Goal: Find specific page/section: Find specific page/section

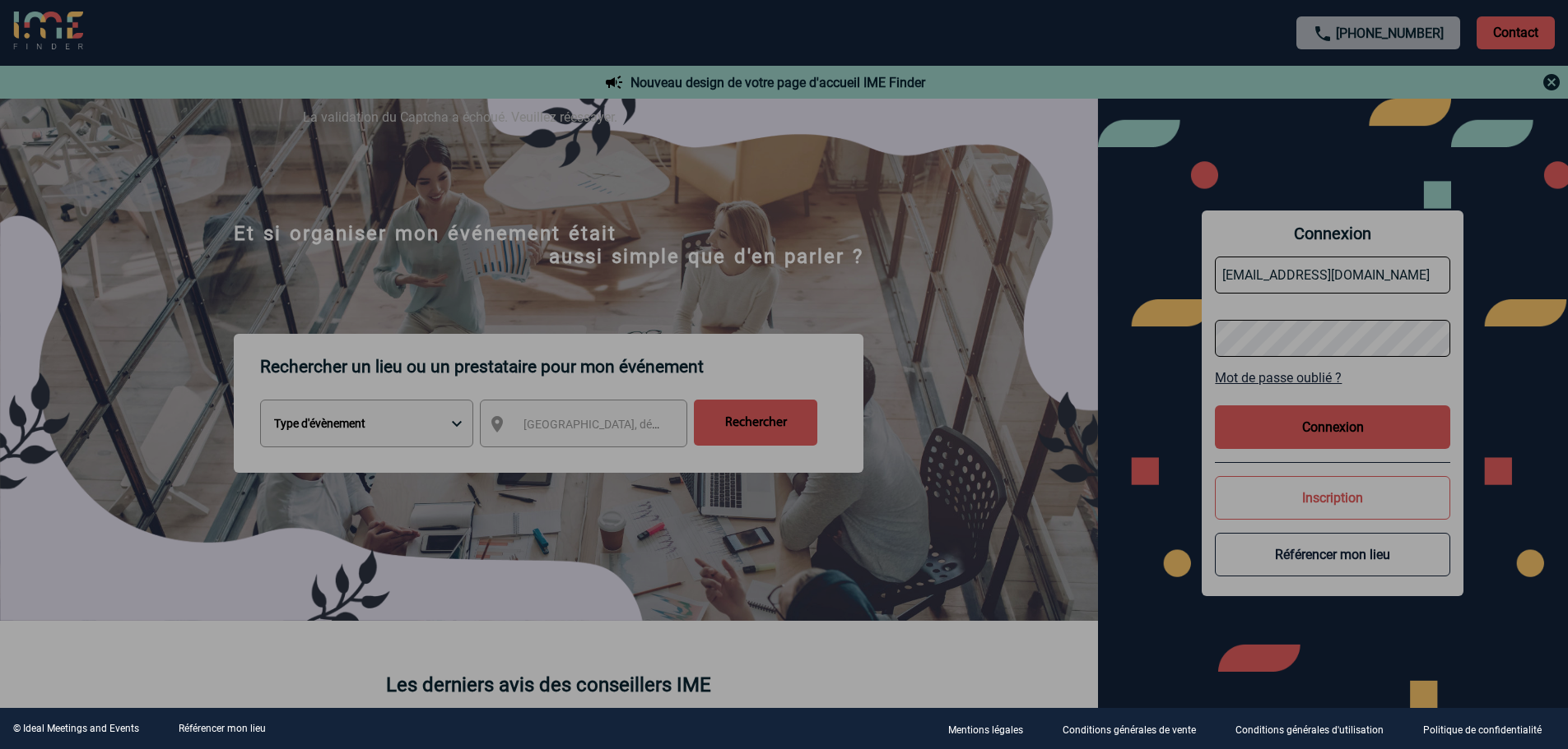
click at [1035, 315] on div at bounding box center [784, 374] width 1568 height 749
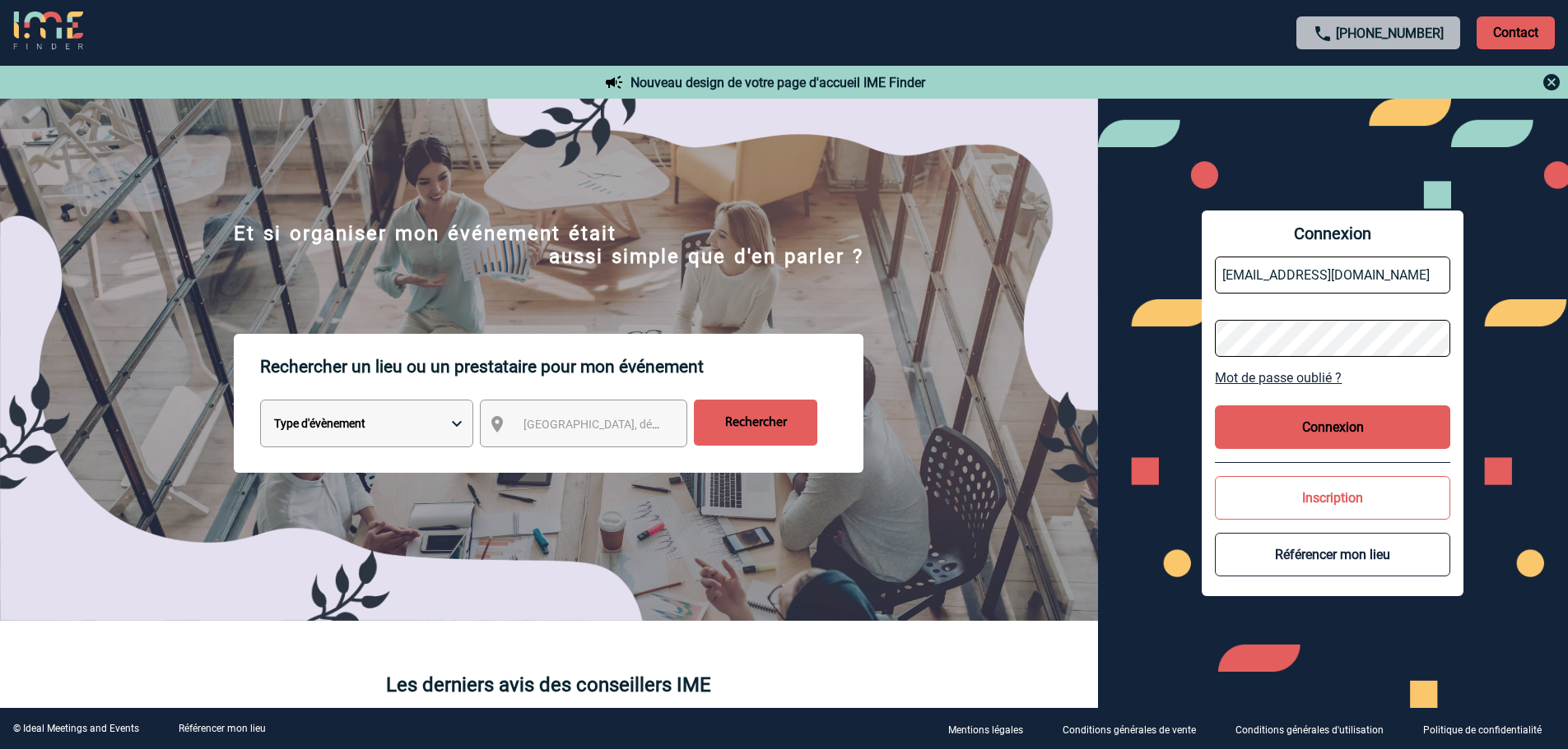
click at [1283, 428] on button "Connexion" at bounding box center [1332, 427] width 235 height 44
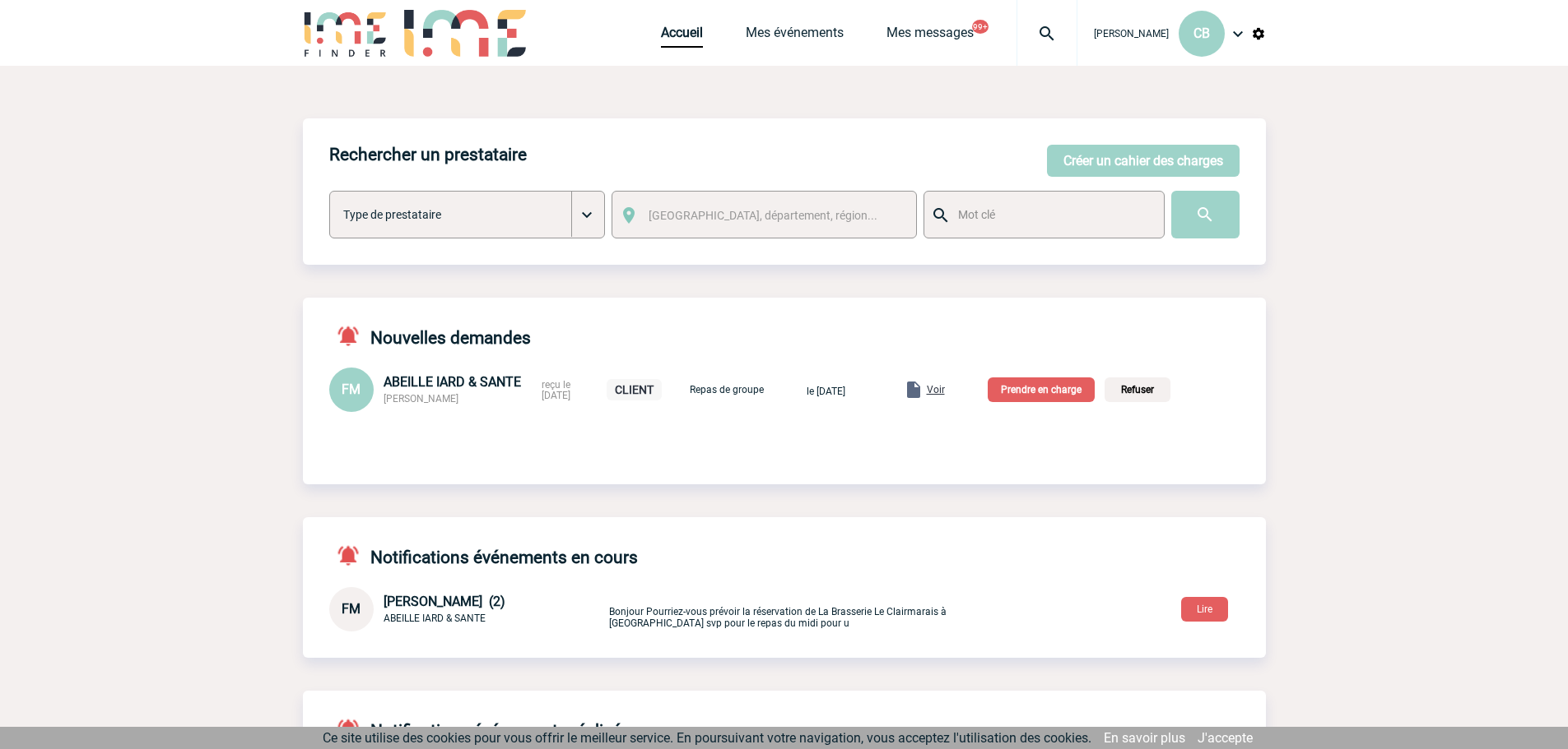
click at [992, 216] on input "text" at bounding box center [1051, 215] width 195 height 21
type input "BC Label"
click at [1213, 213] on input "image" at bounding box center [1206, 214] width 68 height 48
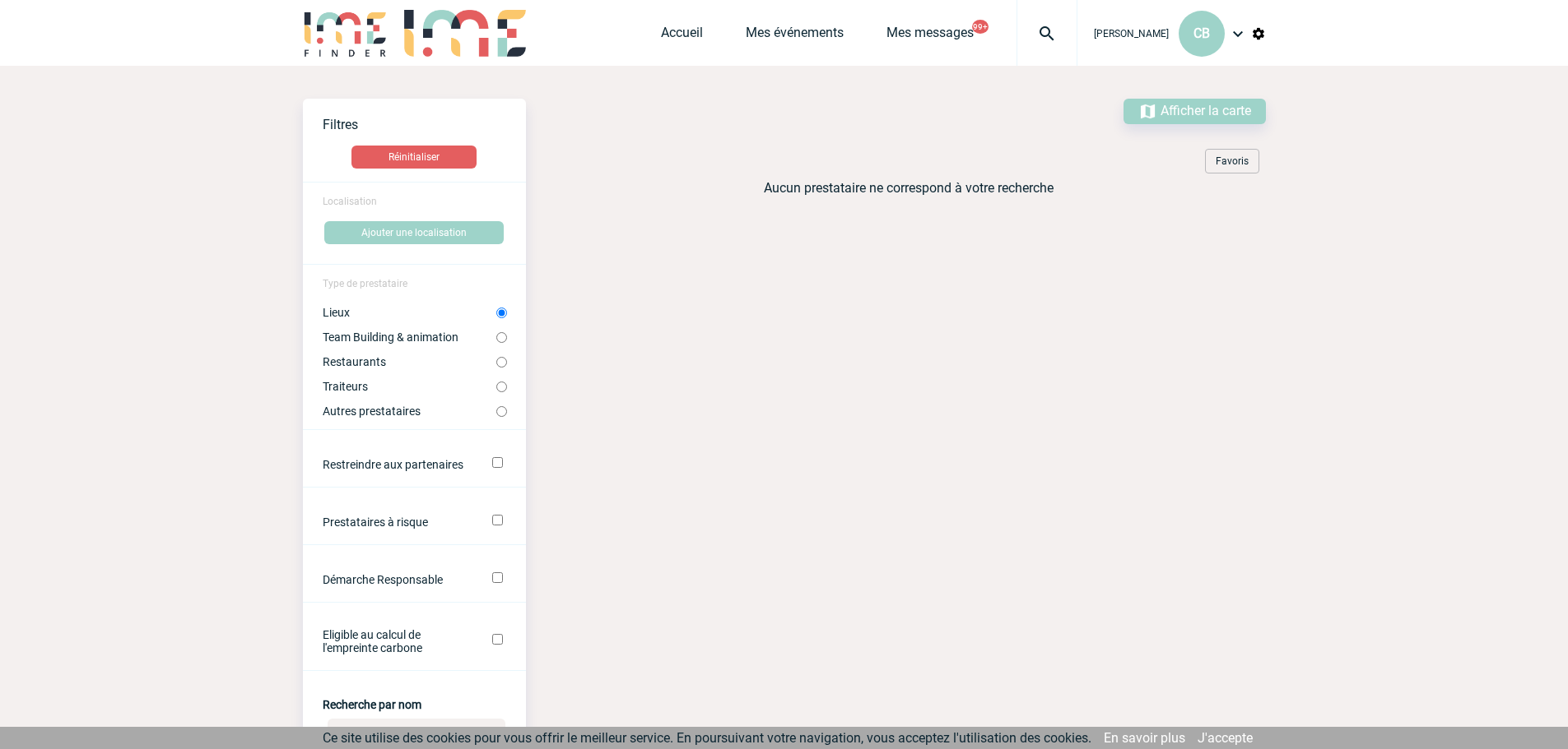
click at [496, 339] on input "Team Building & animation" at bounding box center [501, 337] width 11 height 11
radio input "true"
click at [502, 414] on input "Autres prestataires" at bounding box center [501, 411] width 11 height 11
radio input "true"
click at [501, 387] on input "Traiteurs" at bounding box center [501, 387] width 11 height 11
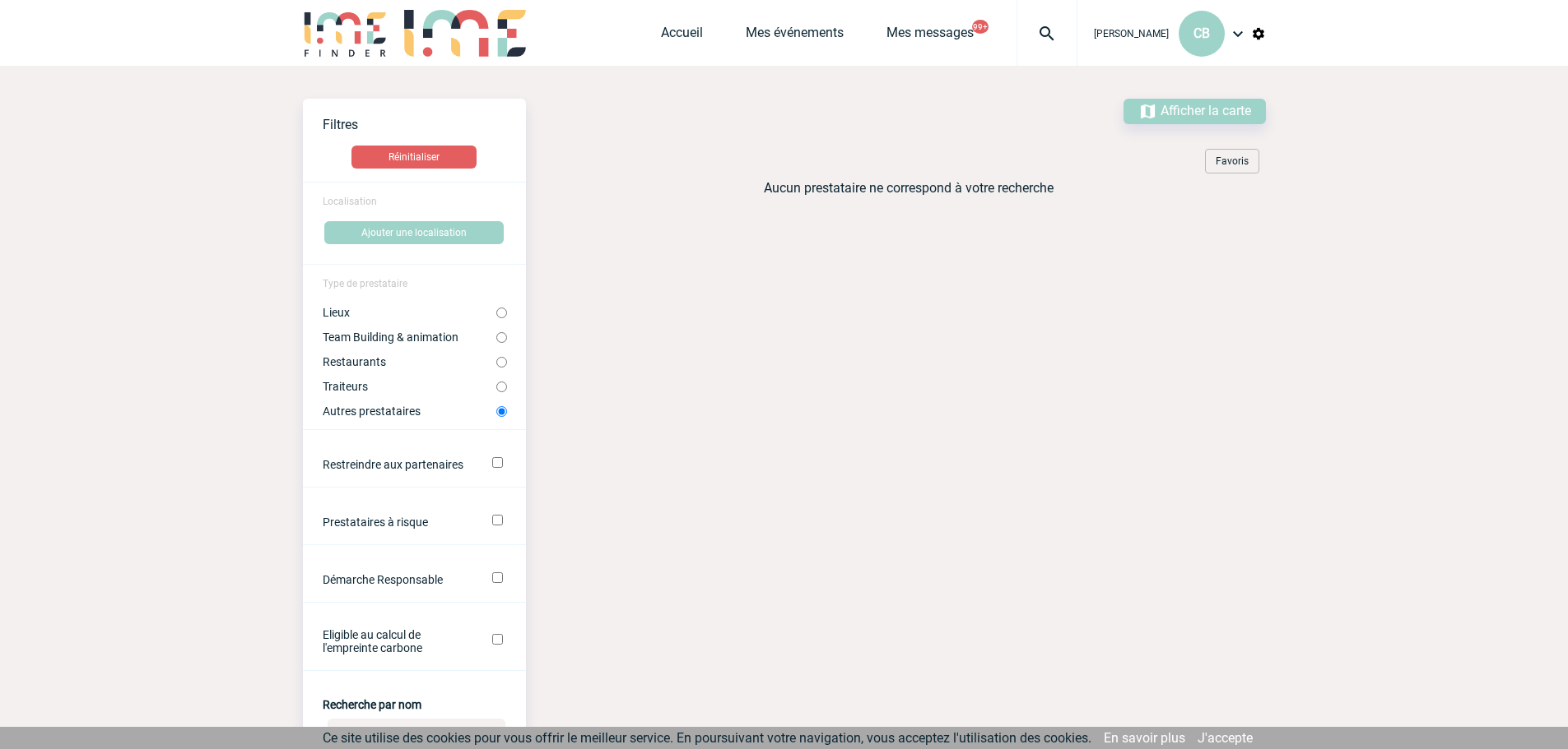
radio input "true"
click at [498, 359] on input "Restaurants" at bounding box center [501, 362] width 11 height 11
radio input "true"
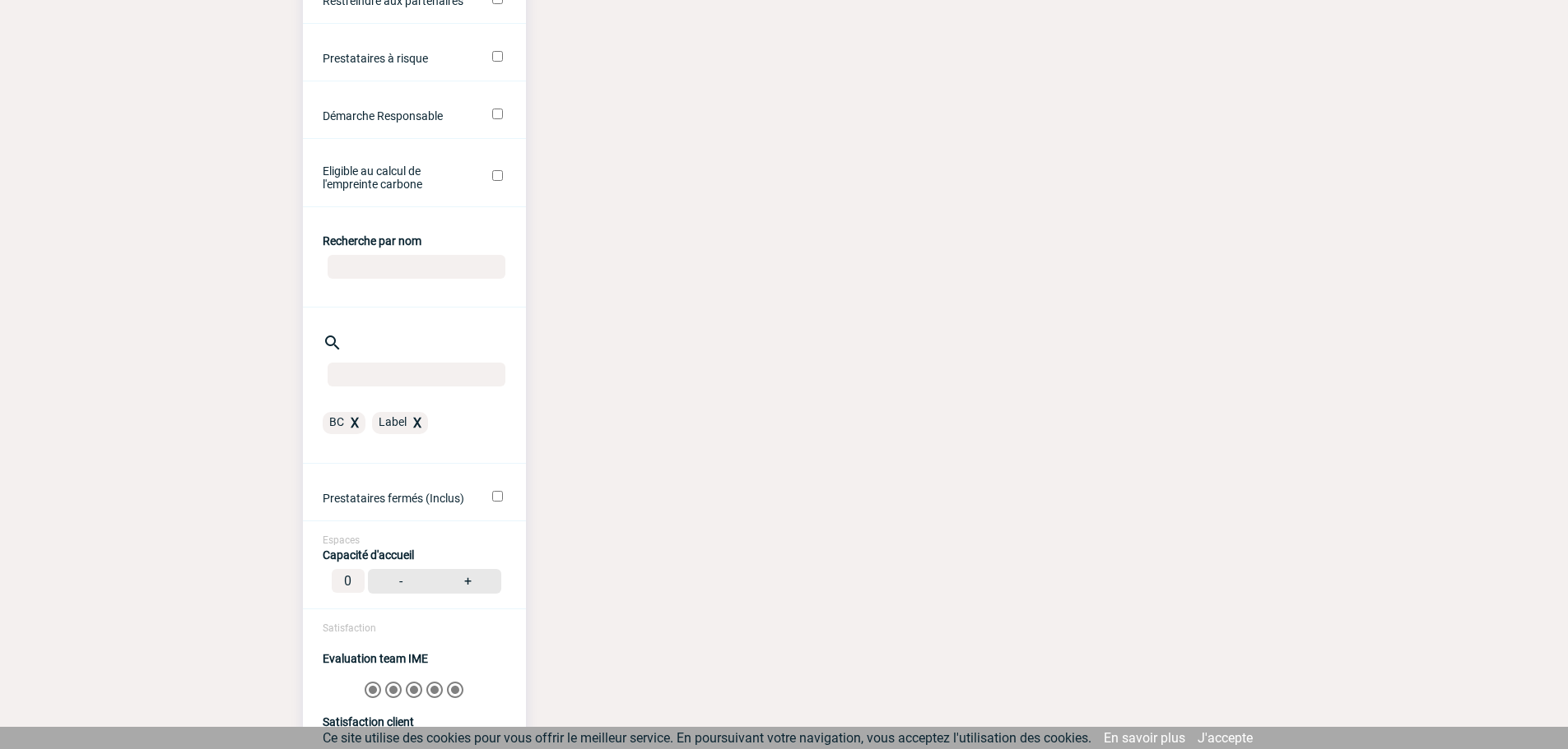
scroll to position [576, 0]
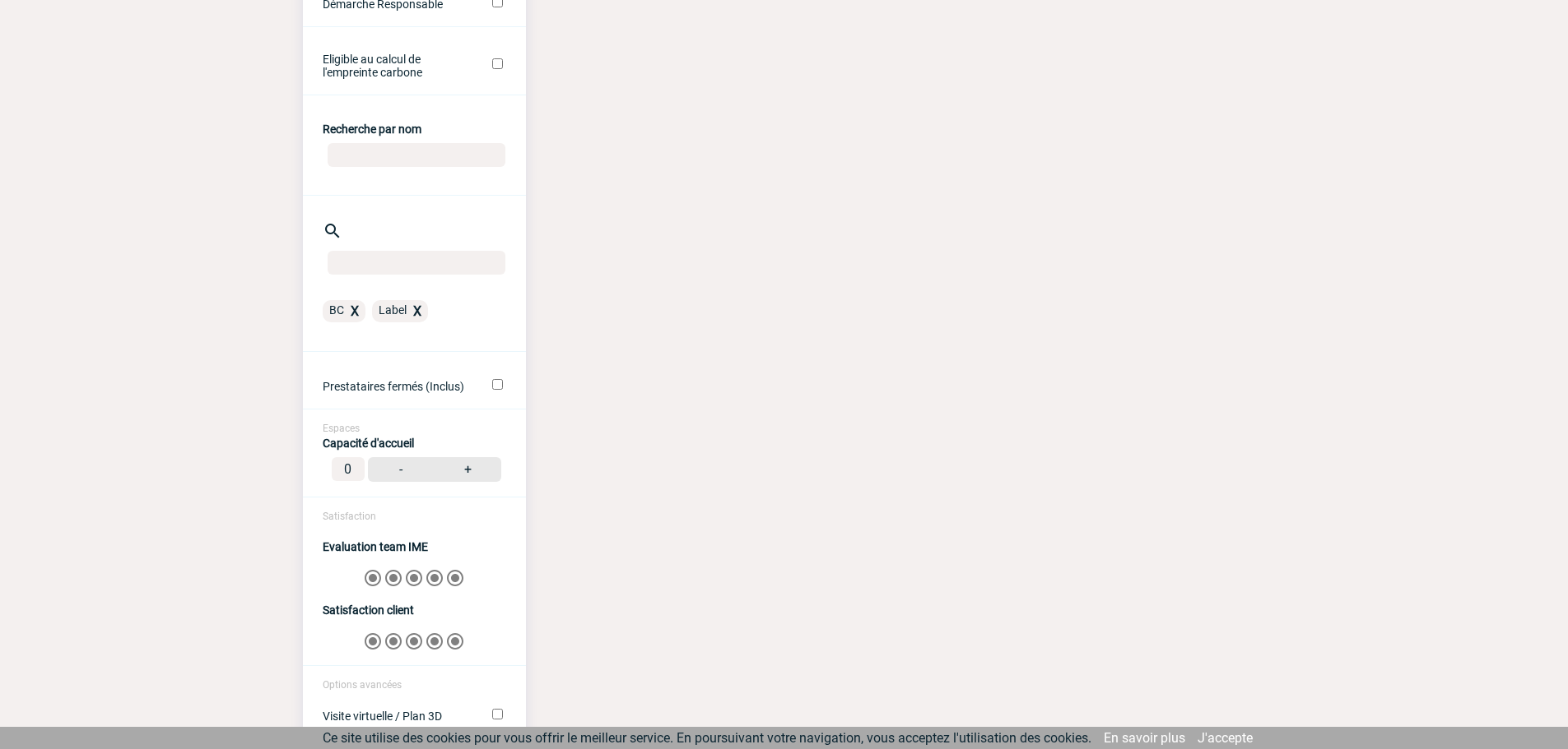
click at [352, 312] on span "X" at bounding box center [355, 312] width 8 height 16
click at [413, 311] on div "Label X" at bounding box center [414, 313] width 184 height 28
click at [367, 315] on span "X" at bounding box center [367, 312] width 8 height 16
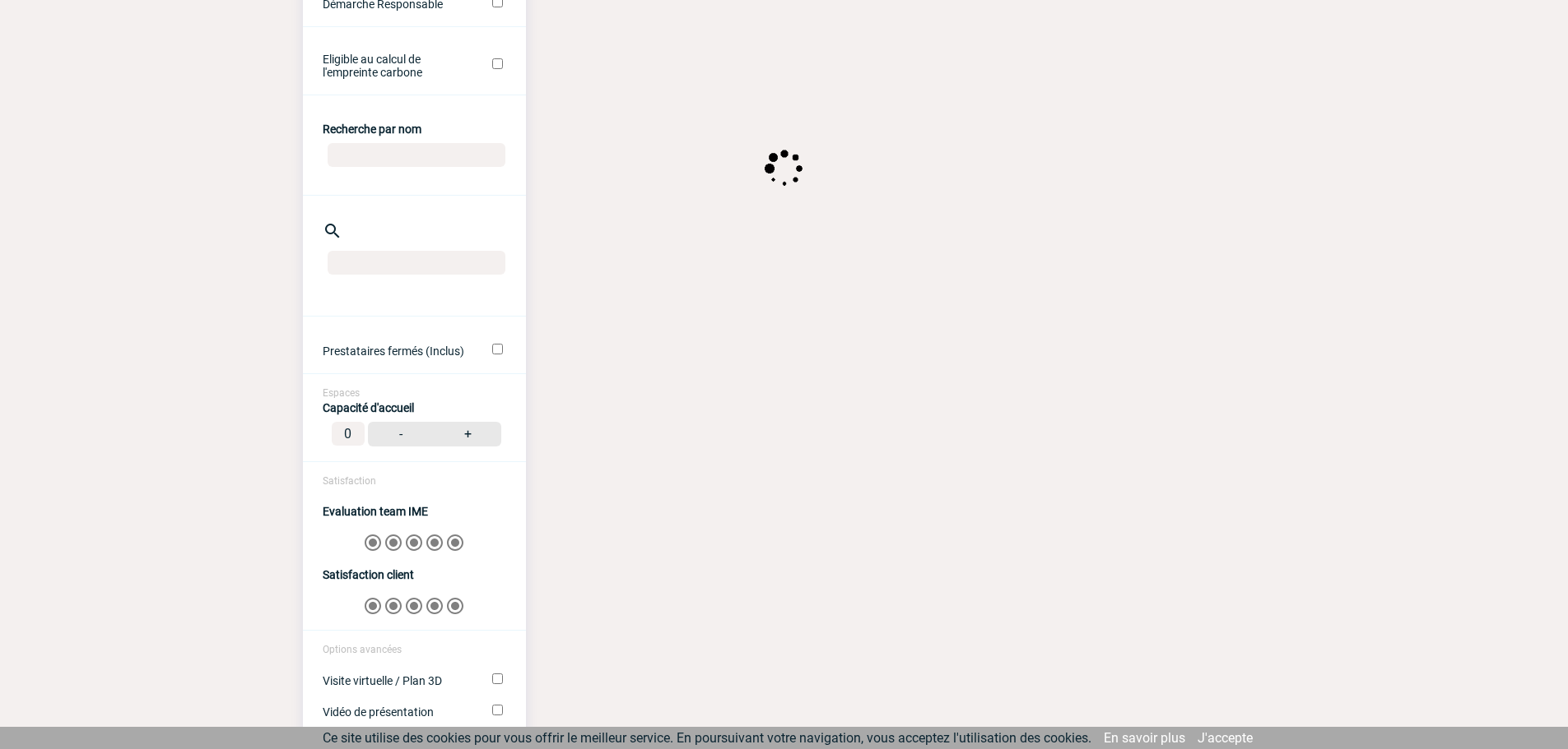
click at [391, 165] on input "Recherche par nom" at bounding box center [416, 155] width 178 height 23
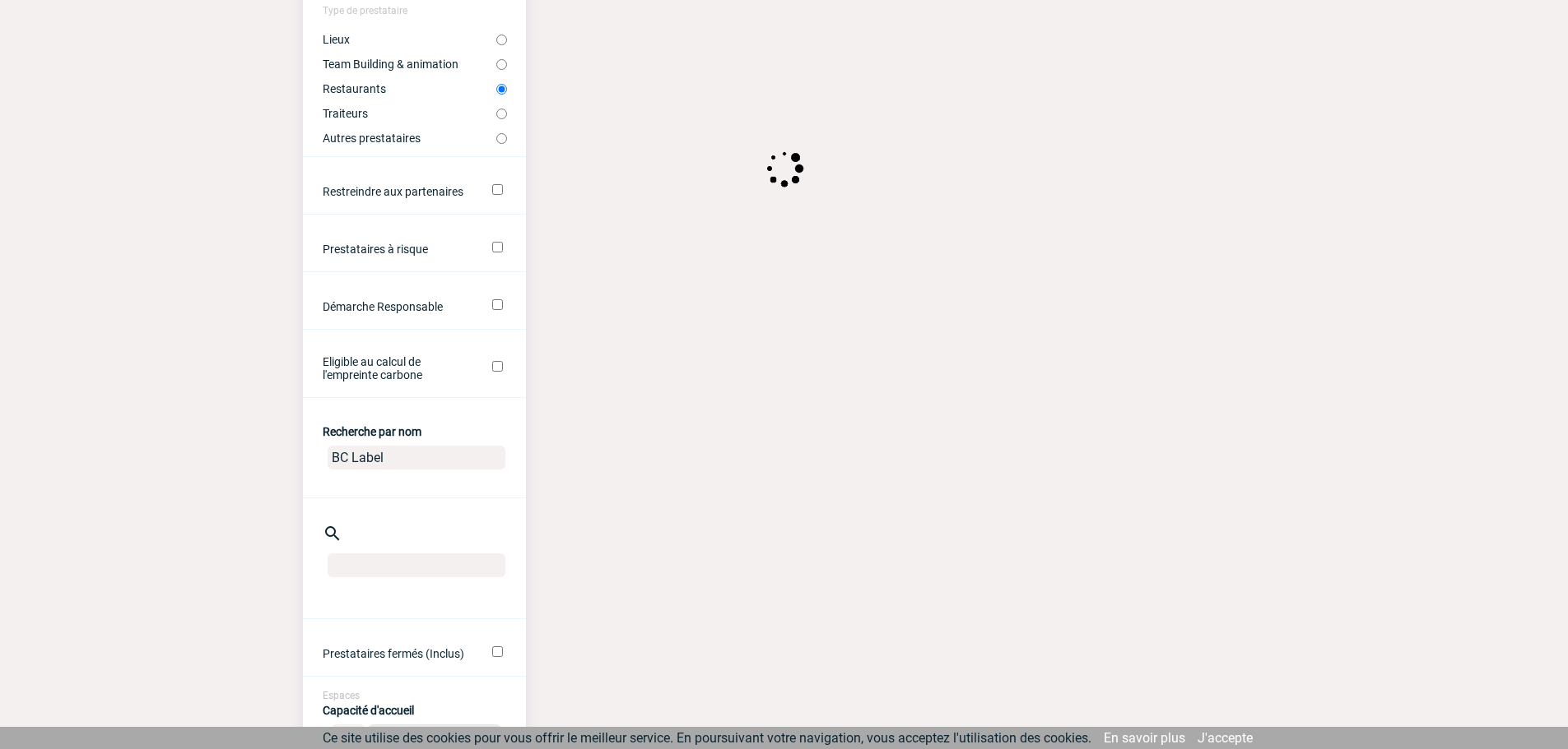
scroll to position [164, 0]
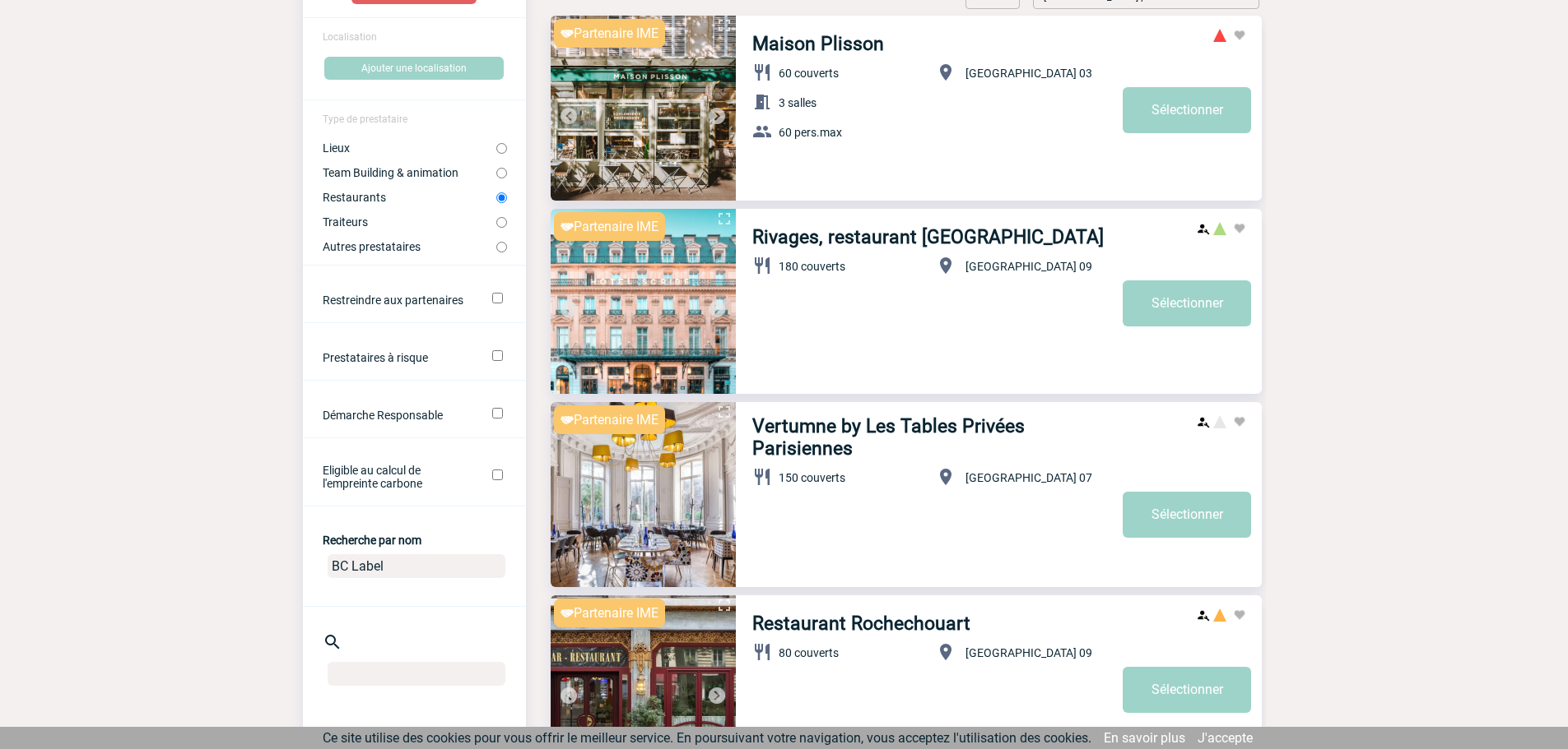
type input "BC Label"
click at [506, 250] on input "Autres prestataires" at bounding box center [501, 247] width 11 height 11
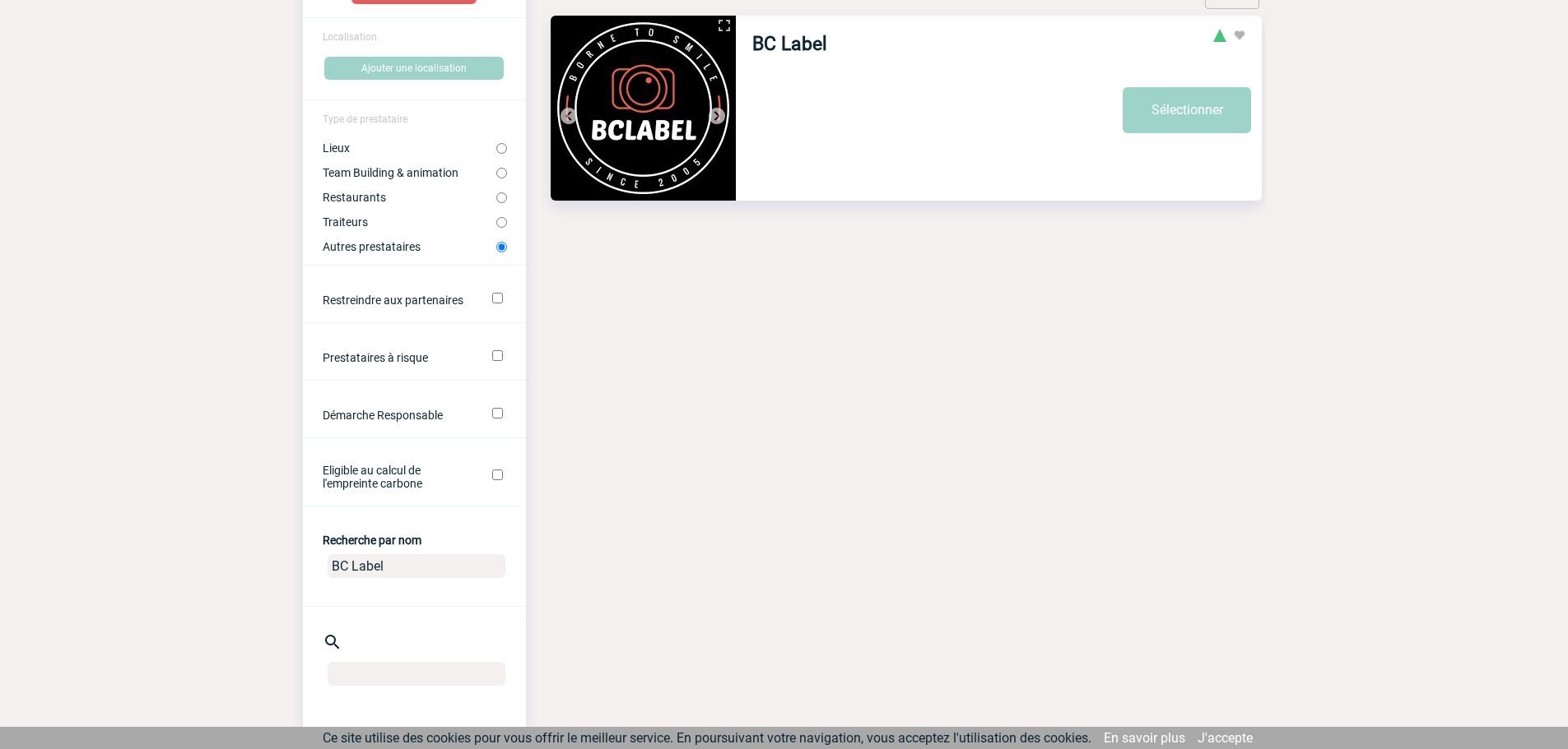
click at [676, 137] on img at bounding box center [644, 108] width 186 height 186
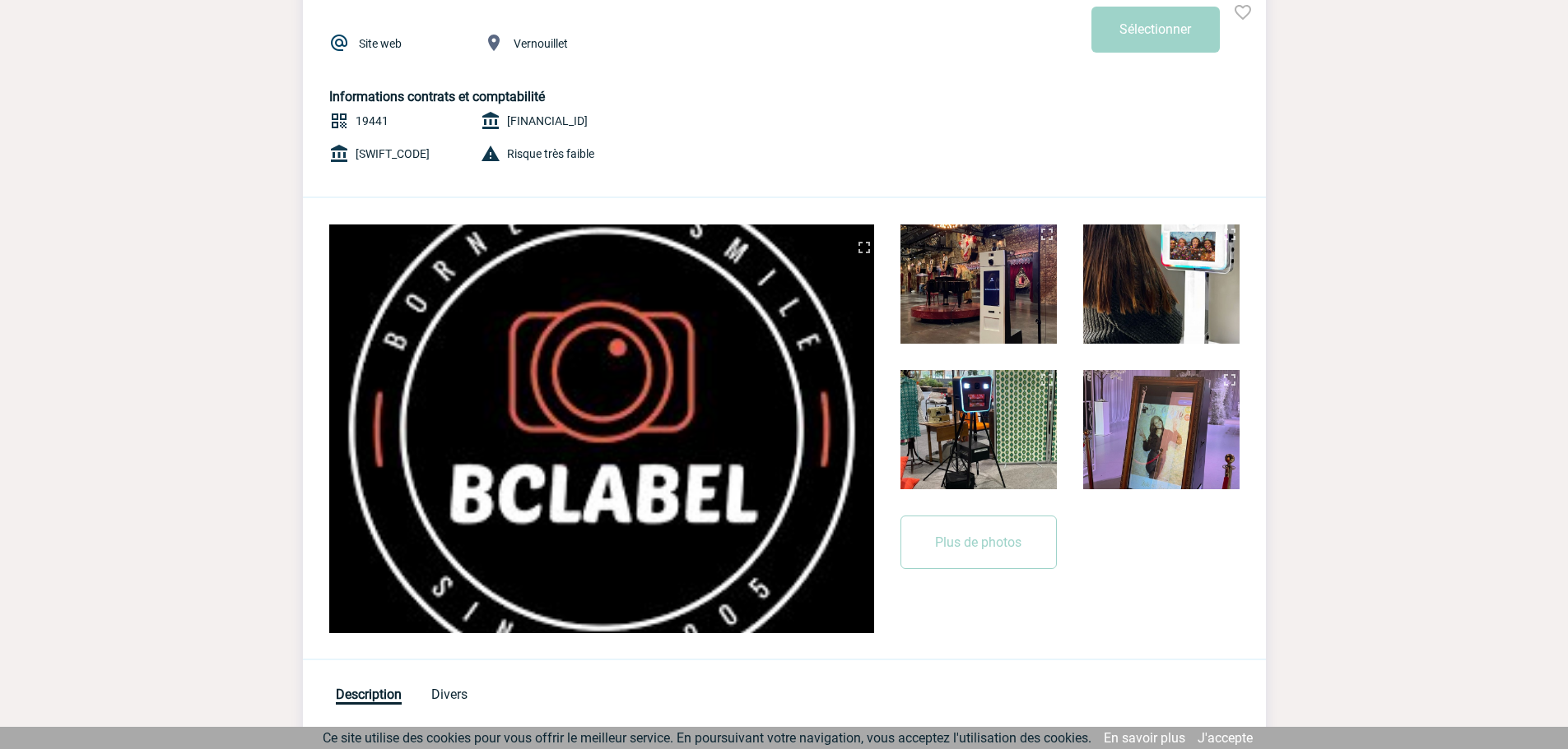
scroll to position [82, 0]
